Goal: Communication & Community: Answer question/provide support

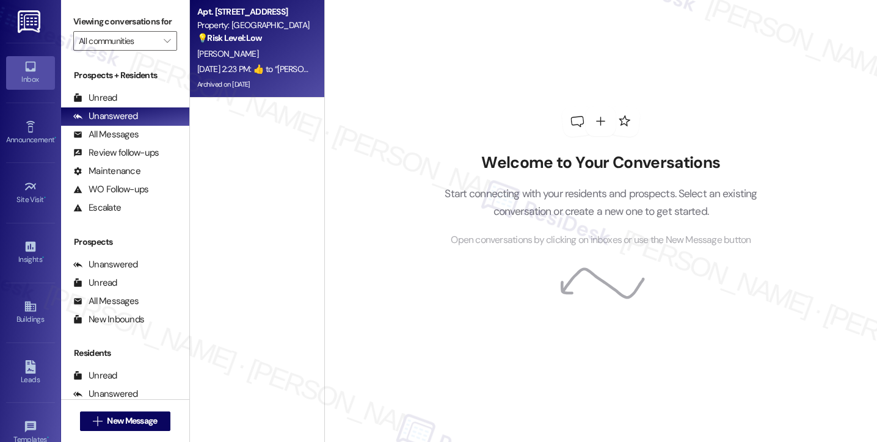
click at [246, 42] on strong "💡 Risk Level: Low" at bounding box center [229, 37] width 65 height 11
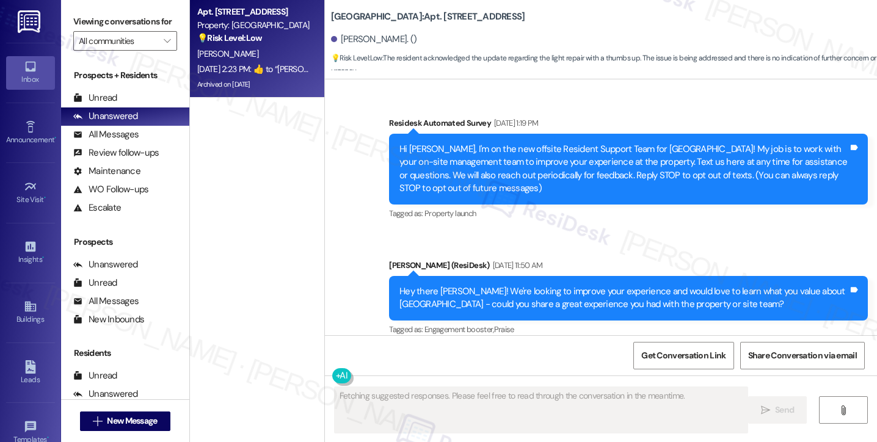
scroll to position [28685, 0]
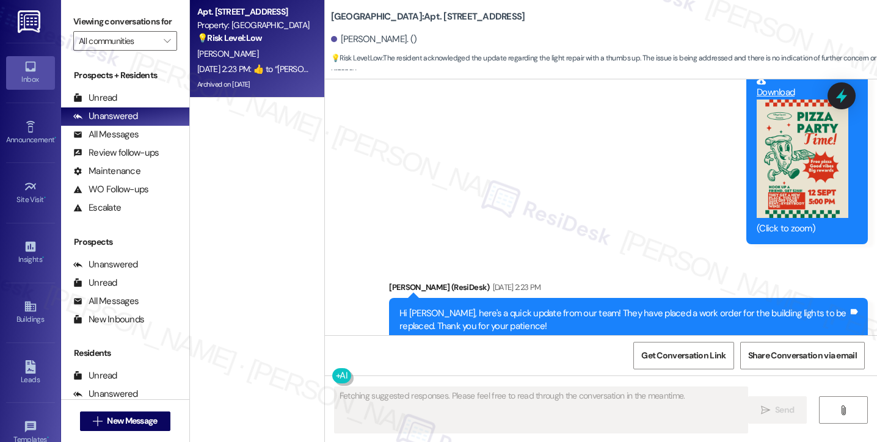
click at [510, 307] on div "Hi [PERSON_NAME], here's a quick update from our team! They have placed a work …" at bounding box center [623, 320] width 449 height 26
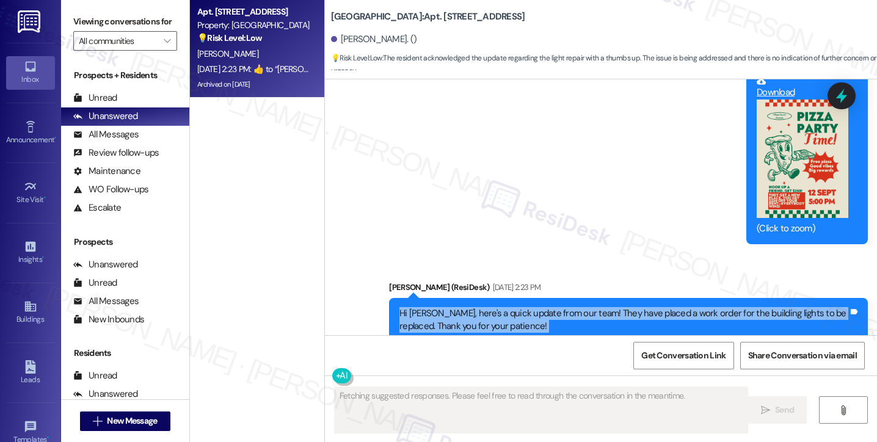
click at [510, 307] on div "Hi [PERSON_NAME], here's a quick update from our team! They have placed a work …" at bounding box center [623, 320] width 449 height 26
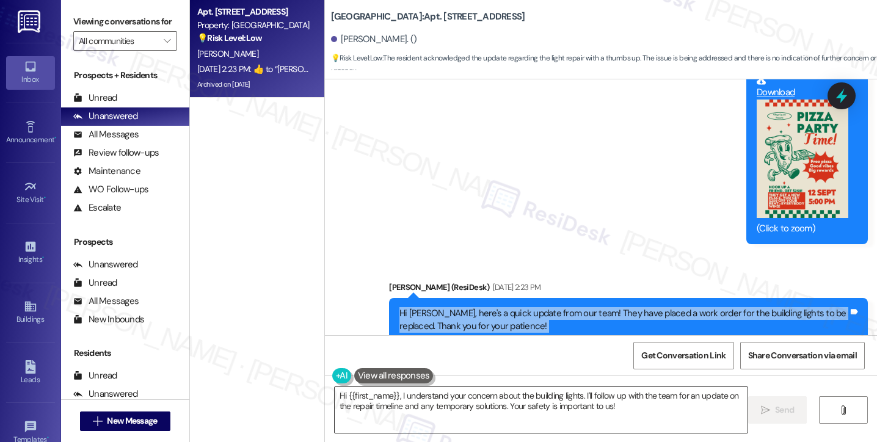
click at [488, 393] on textarea "Hi {{first_name}}, I understand your concern about the building lights. I'll fo…" at bounding box center [541, 410] width 413 height 46
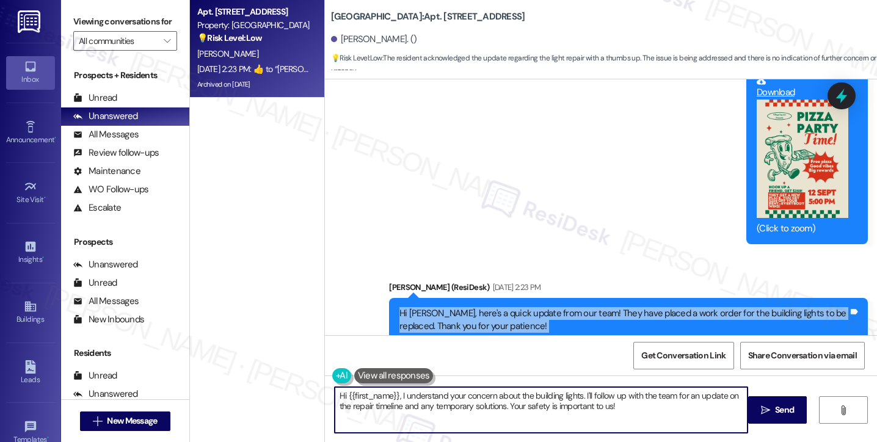
click at [488, 393] on textarea "Hi {{first_name}}, I understand your concern about the building lights. I'll fo…" at bounding box center [541, 410] width 413 height 46
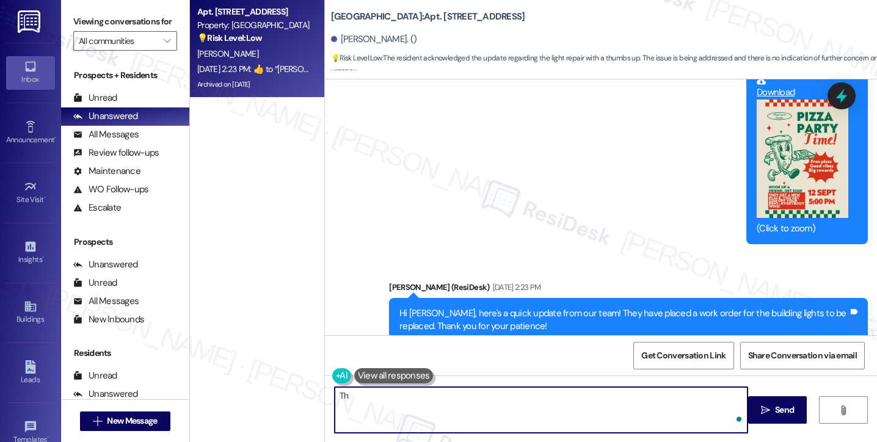
type textarea "T"
type textarea "I"
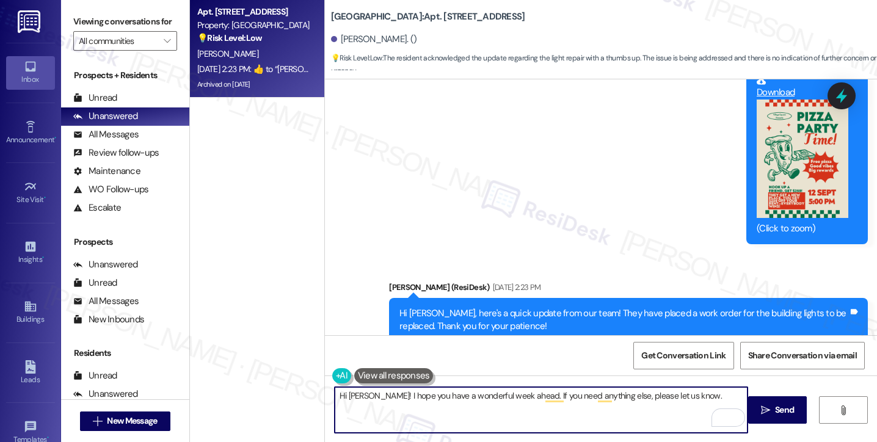
click at [672, 391] on textarea "Hi [PERSON_NAME]! I hope you have a wonderful week ahead. If you need anything …" at bounding box center [541, 410] width 413 height 46
click at [678, 391] on textarea "Hi [PERSON_NAME]! I hope you have a wonderful week ahead. If you need anything …" at bounding box center [541, 410] width 413 height 46
click at [589, 395] on textarea "Hi [PERSON_NAME]! I hope you have a wonderful week ahead. If you need anything …" at bounding box center [541, 410] width 413 height 46
click at [596, 394] on textarea "Hi [PERSON_NAME]! I hope you have a wonderful week ahead. If you need anything …" at bounding box center [541, 410] width 413 height 46
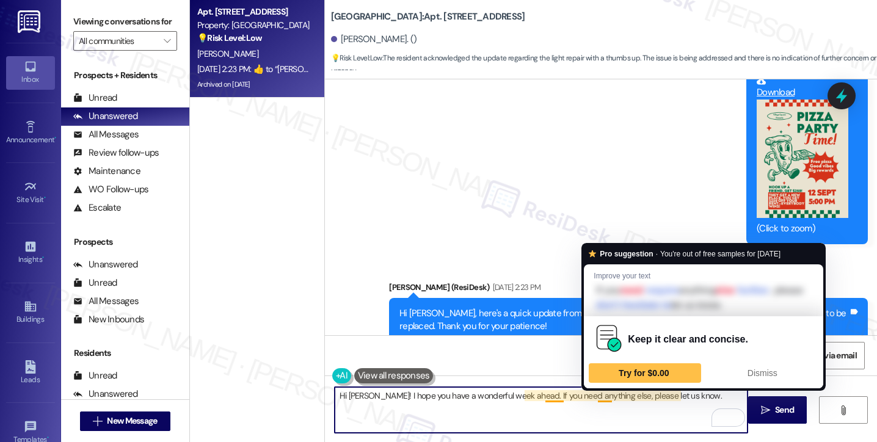
type textarea "Hi [PERSON_NAME]! I hope you have a wonderful week ahead. If you need anything …"
click at [542, 346] on span "Praise" at bounding box center [542, 351] width 20 height 10
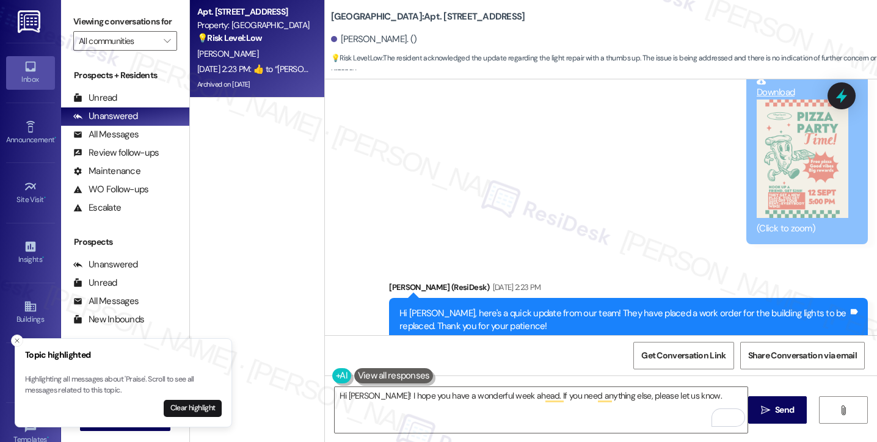
click at [593, 307] on div "Hi [PERSON_NAME], here's a quick update from our team! They have placed a work …" at bounding box center [623, 320] width 449 height 26
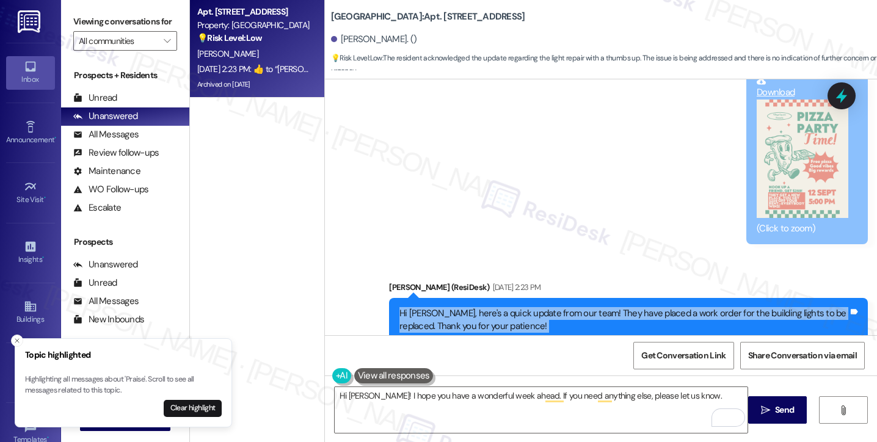
click at [593, 307] on div "Hi [PERSON_NAME], here's a quick update from our team! They have placed a work …" at bounding box center [623, 320] width 449 height 26
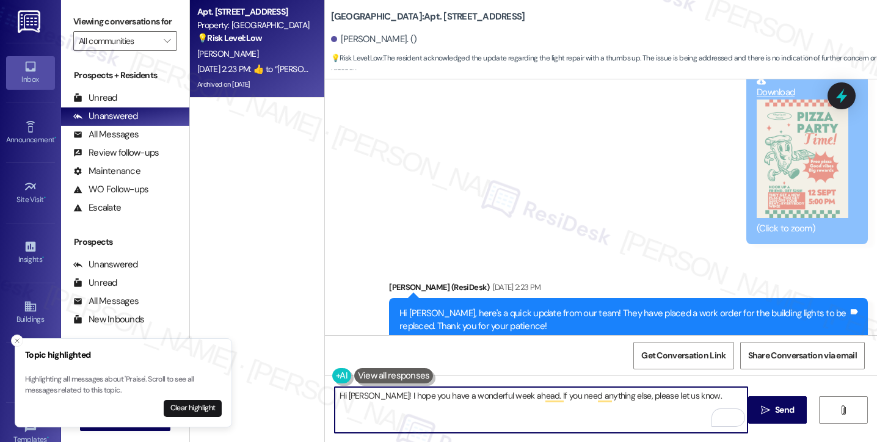
drag, startPoint x: 681, startPoint y: 391, endPoint x: 691, endPoint y: 392, distance: 9.8
click at [681, 391] on textarea "Hi [PERSON_NAME]! I hope you have a wonderful week ahead. If you need anything …" at bounding box center [541, 410] width 413 height 46
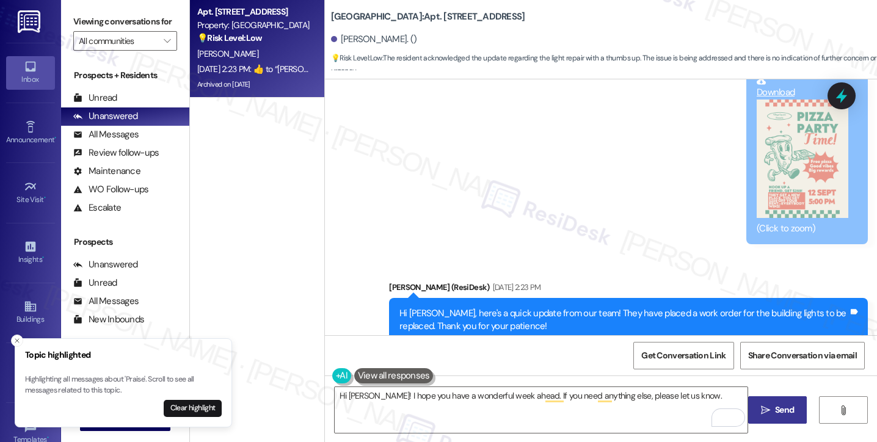
click at [764, 405] on span " Send" at bounding box center [777, 410] width 38 height 13
